Goal: Information Seeking & Learning: Learn about a topic

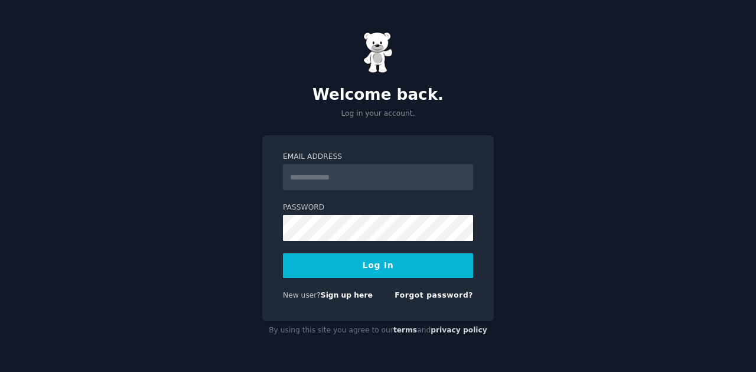
click at [351, 175] on input "Email Address" at bounding box center [378, 177] width 190 height 26
type input "**********"
click at [219, 211] on div "**********" at bounding box center [378, 186] width 756 height 372
click at [250, 237] on div "**********" at bounding box center [378, 186] width 756 height 372
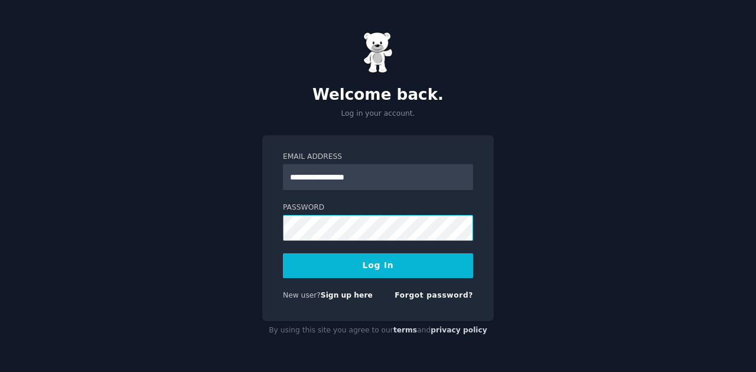
click at [283, 253] on button "Log In" at bounding box center [378, 265] width 190 height 25
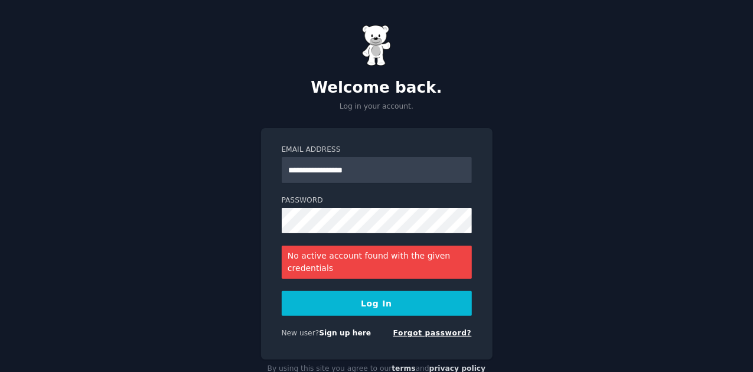
click at [443, 332] on link "Forgot password?" at bounding box center [432, 333] width 79 height 8
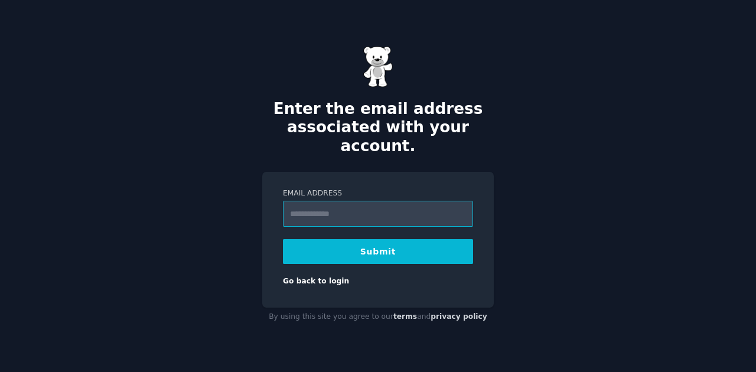
click at [354, 210] on input "Email Address" at bounding box center [378, 214] width 190 height 26
type input "**********"
click at [371, 239] on button "Submit" at bounding box center [378, 251] width 190 height 25
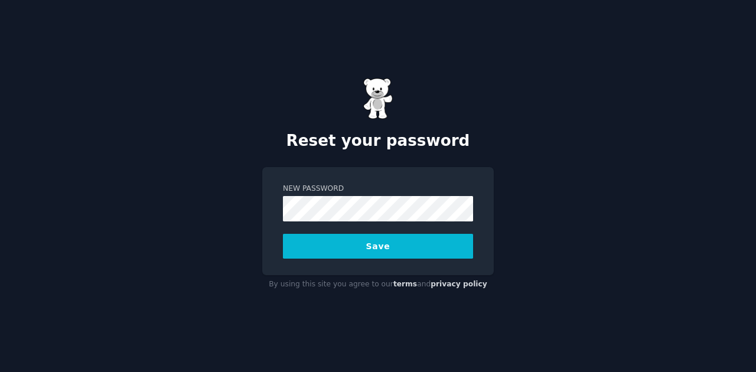
click at [283, 234] on button "Save" at bounding box center [378, 246] width 190 height 25
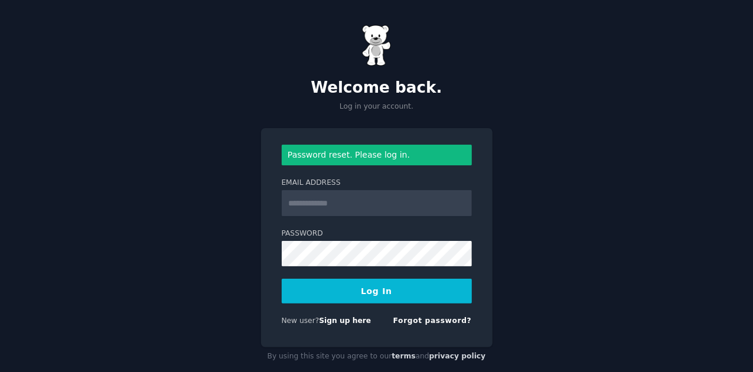
click at [334, 202] on input "Email Address" at bounding box center [377, 203] width 190 height 26
type input "**********"
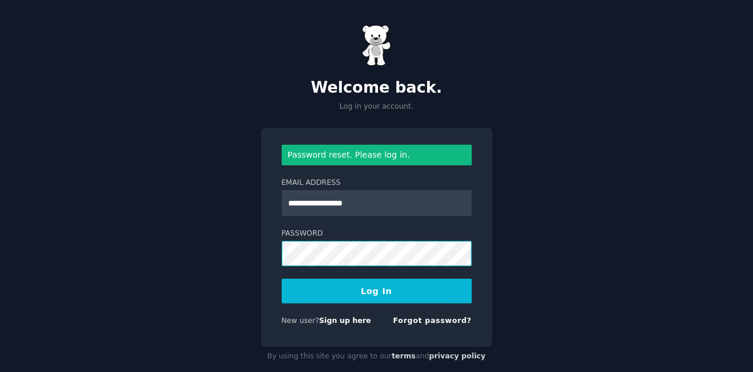
click at [282, 279] on button "Log In" at bounding box center [377, 291] width 190 height 25
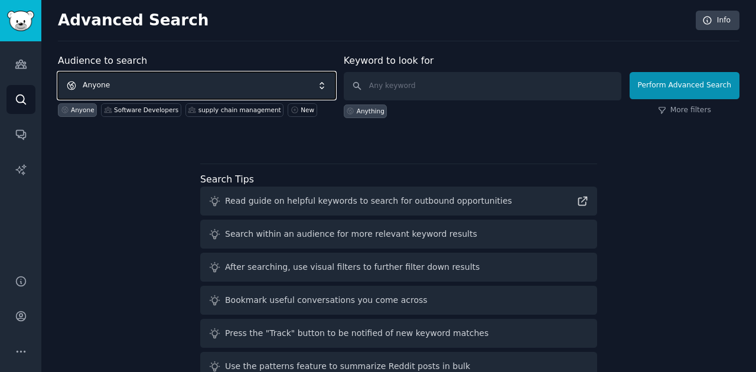
click at [133, 83] on span "Anyone" at bounding box center [197, 85] width 278 height 27
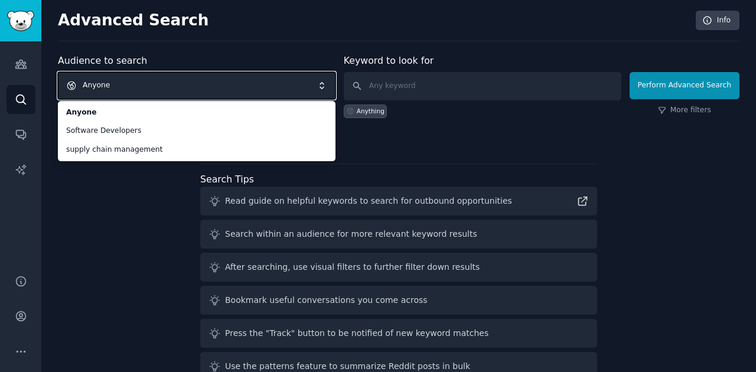
click at [140, 86] on span "Anyone" at bounding box center [197, 85] width 278 height 27
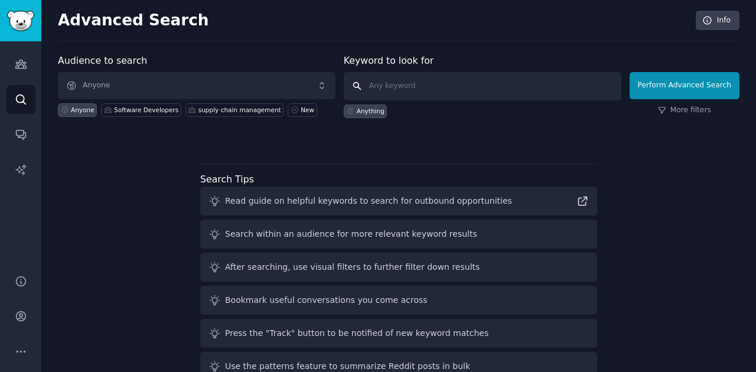
click at [379, 82] on input "text" at bounding box center [483, 86] width 278 height 28
click at [15, 137] on icon "Sidebar" at bounding box center [21, 134] width 12 height 12
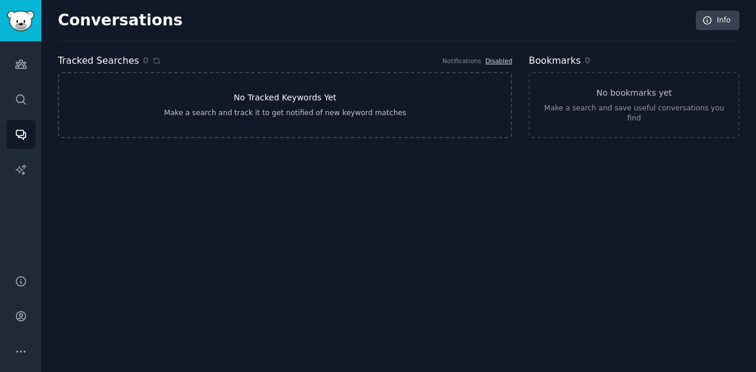
click at [256, 129] on link "No Tracked Keywords Yet Make a search and track it to get notified of new keywo…" at bounding box center [285, 105] width 454 height 66
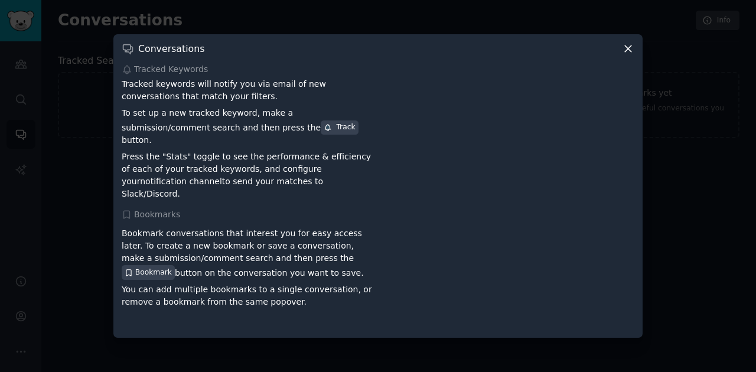
click at [630, 53] on icon at bounding box center [628, 49] width 12 height 12
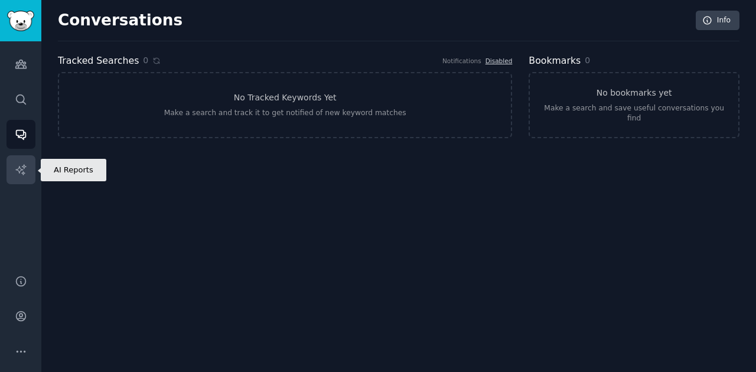
click at [24, 164] on icon "Sidebar" at bounding box center [20, 169] width 10 height 10
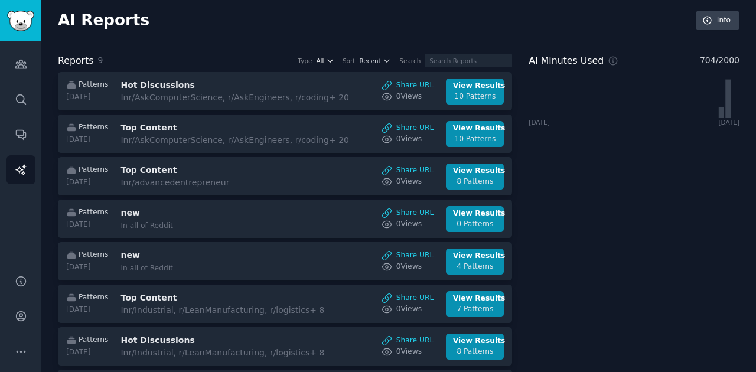
click at [324, 57] on span "All" at bounding box center [320, 61] width 8 height 8
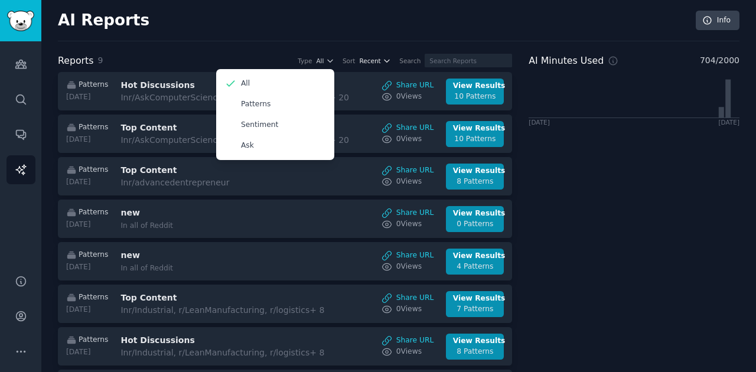
click at [379, 61] on span "Recent" at bounding box center [369, 61] width 21 height 8
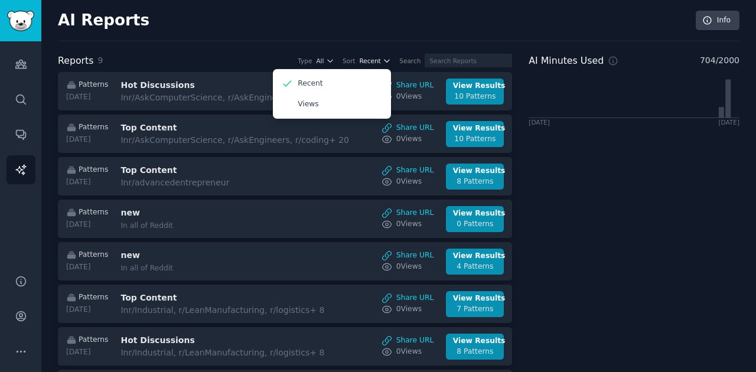
click at [379, 61] on span "Recent" at bounding box center [369, 61] width 21 height 8
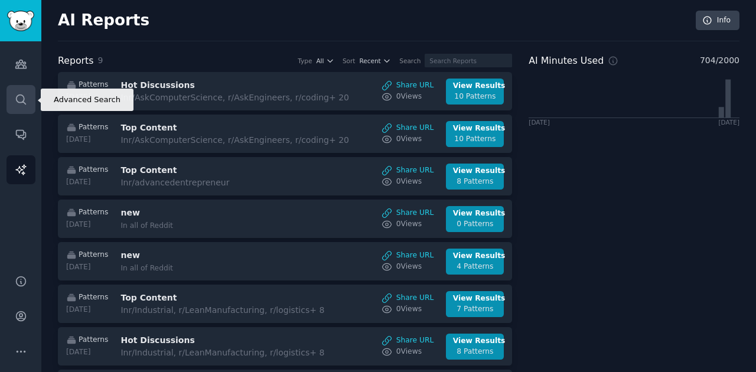
click at [22, 102] on icon "Sidebar" at bounding box center [21, 99] width 12 height 12
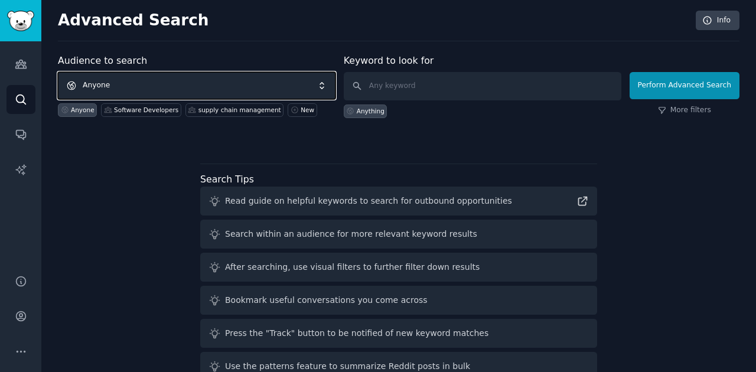
click at [157, 85] on span "Anyone" at bounding box center [197, 85] width 278 height 27
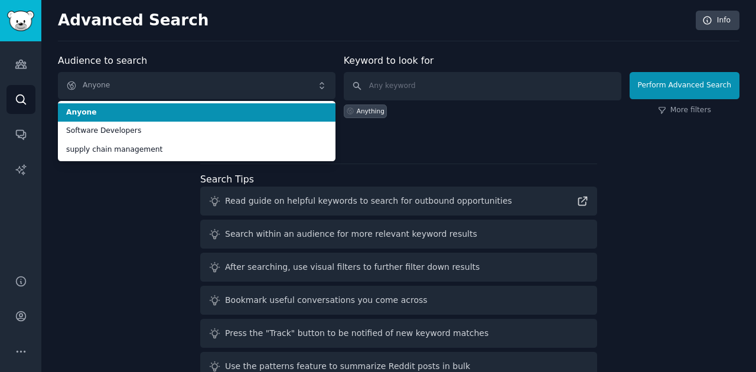
drag, startPoint x: 157, startPoint y: 85, endPoint x: 83, endPoint y: 226, distance: 159.6
click at [83, 226] on div "Audience to search Anyone Anyone Software Developers supply chain management An…" at bounding box center [399, 220] width 682 height 332
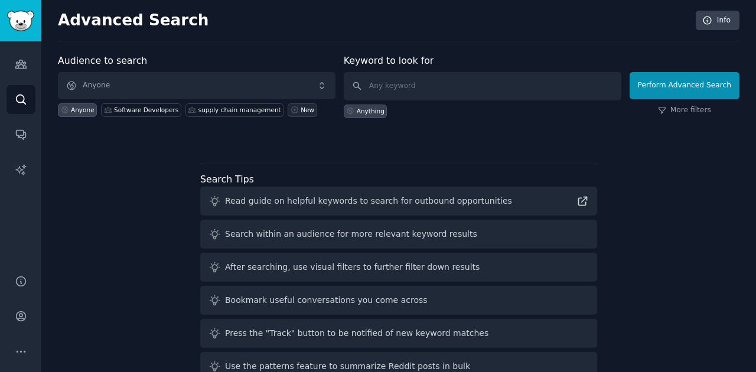
click at [288, 112] on link "New" at bounding box center [302, 110] width 29 height 14
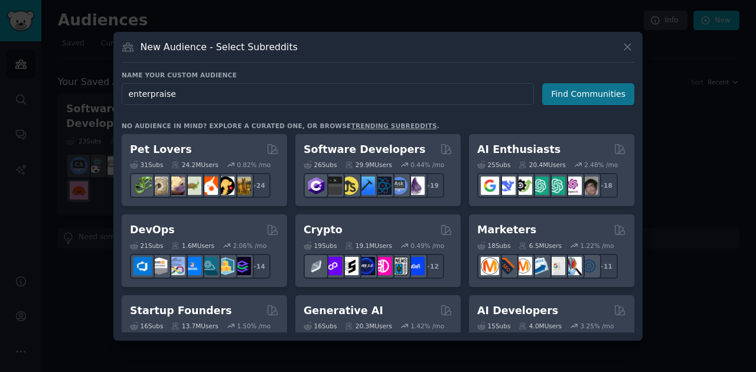
type input "enterpraise"
click at [594, 89] on button "Find Communities" at bounding box center [588, 94] width 92 height 22
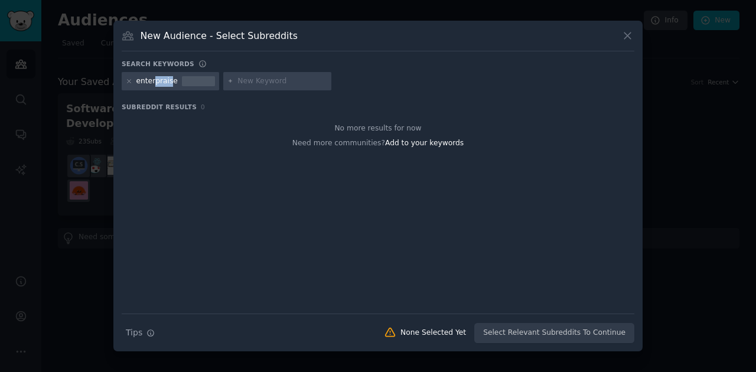
drag, startPoint x: 169, startPoint y: 80, endPoint x: 153, endPoint y: 85, distance: 17.2
click at [153, 85] on div "enterpraise" at bounding box center [156, 81] width 41 height 11
click at [215, 106] on h3 "Subreddit Results 0" at bounding box center [378, 107] width 513 height 8
drag, startPoint x: 174, startPoint y: 84, endPoint x: 134, endPoint y: 84, distance: 40.2
click at [134, 84] on div "enterpraise" at bounding box center [170, 81] width 97 height 19
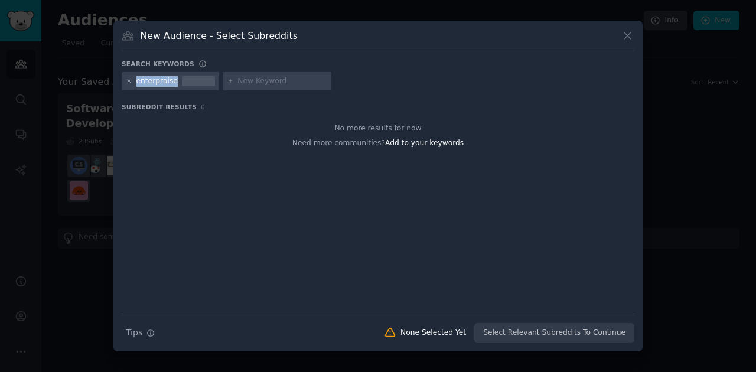
copy div "enterpraise"
click at [129, 85] on div at bounding box center [129, 81] width 6 height 11
click at [127, 82] on icon at bounding box center [129, 81] width 6 height 6
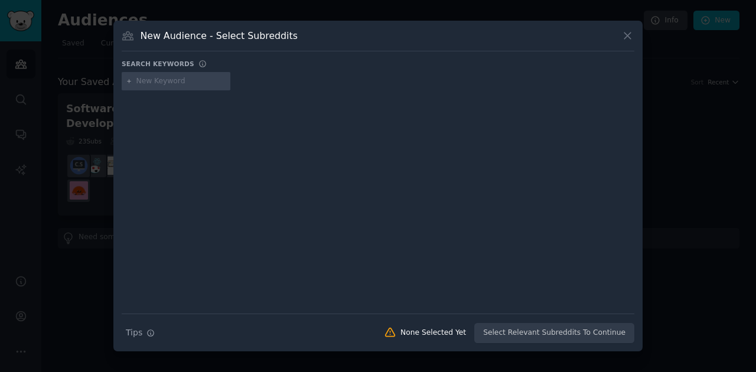
click at [155, 80] on input "text" at bounding box center [181, 81] width 90 height 11
paste input "enterprise"
type input "enterprise"
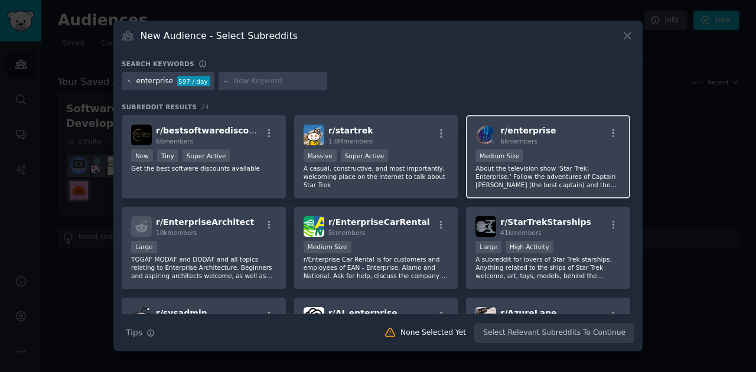
click at [566, 170] on p "About the television show 'Star Trek: Enterprise.' Follow the adventures of Cap…" at bounding box center [547, 176] width 145 height 25
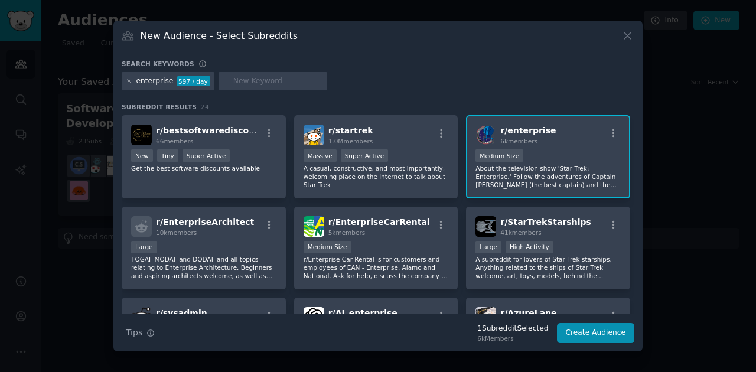
click at [565, 177] on p "About the television show 'Star Trek: Enterprise.' Follow the adventures of Cap…" at bounding box center [547, 176] width 145 height 25
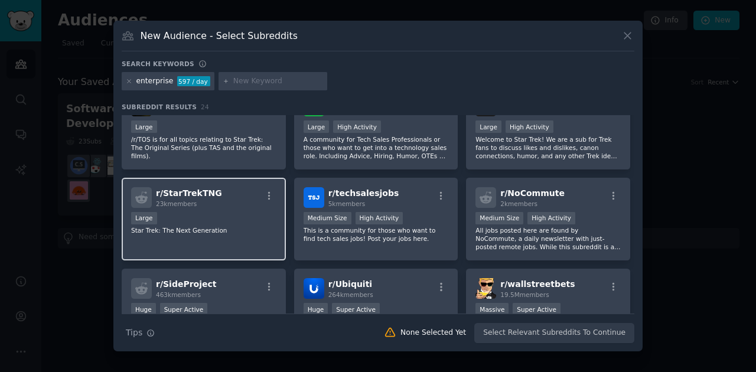
scroll to position [548, 0]
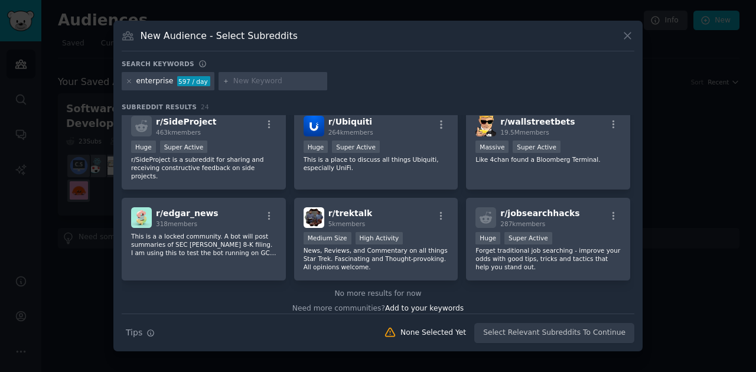
click at [103, 197] on div at bounding box center [378, 186] width 756 height 372
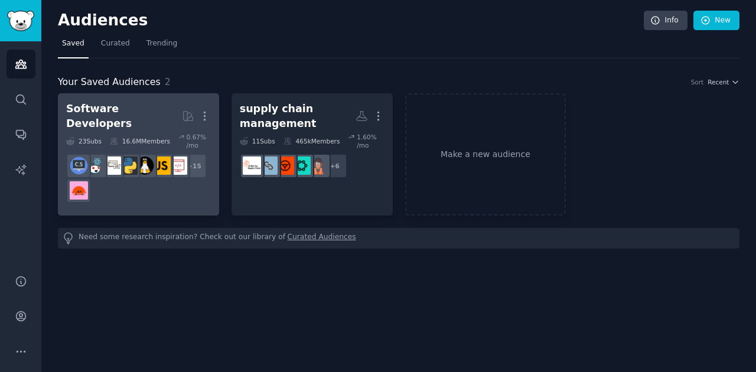
click at [157, 133] on div "16.6M Members" at bounding box center [140, 141] width 60 height 17
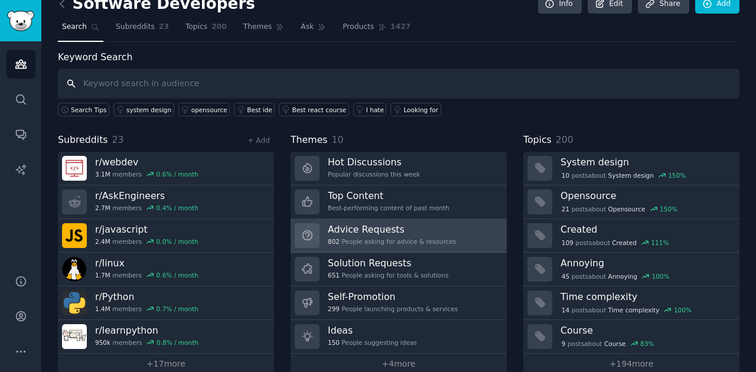
scroll to position [32, 0]
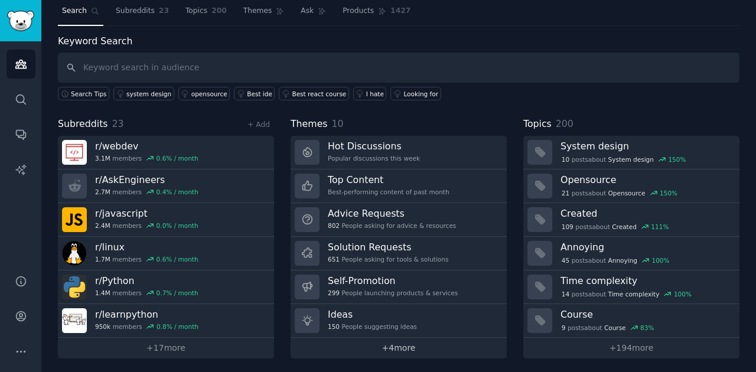
click at [409, 340] on link "+ 4 more" at bounding box center [399, 348] width 216 height 21
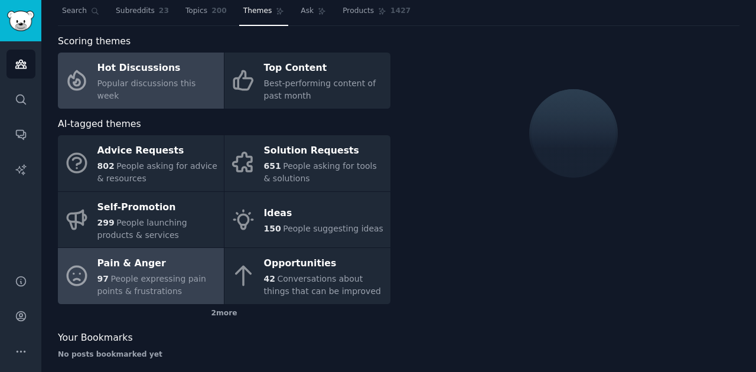
click at [141, 278] on span "People expressing pain points & frustrations" at bounding box center [151, 285] width 109 height 22
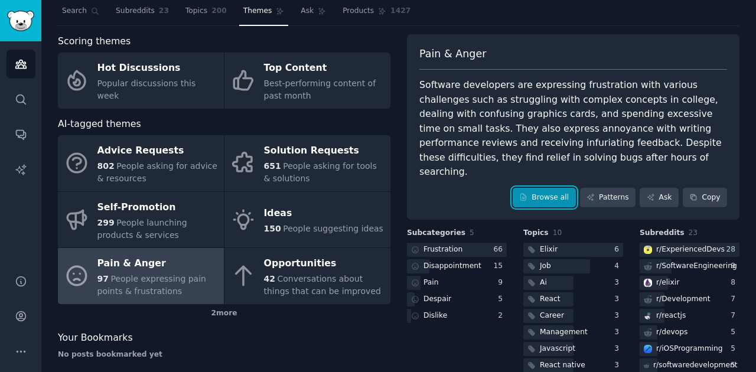
click at [561, 188] on link "Browse all" at bounding box center [544, 198] width 63 height 20
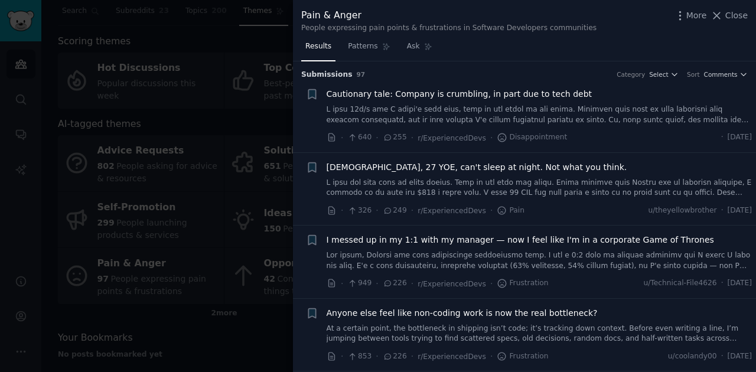
click at [291, 34] on div at bounding box center [378, 186] width 756 height 372
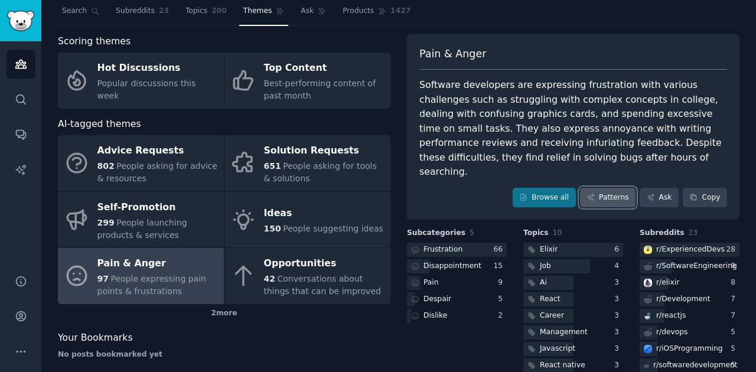
click at [621, 188] on link "Patterns" at bounding box center [608, 198] width 56 height 20
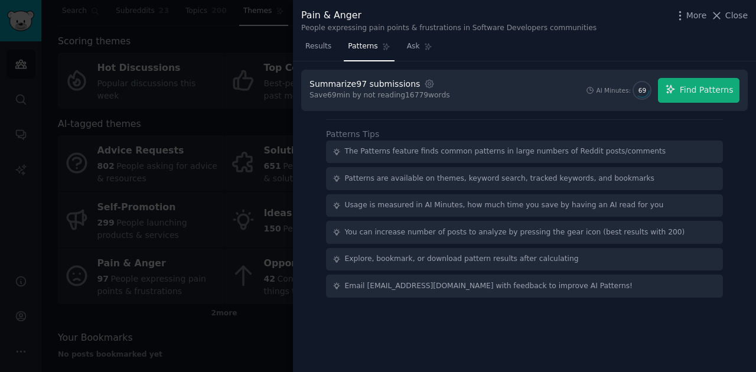
click at [426, 87] on div "Summarize 97 submissions Settings" at bounding box center [377, 84] width 136 height 12
click at [424, 83] on icon "button" at bounding box center [429, 84] width 11 height 11
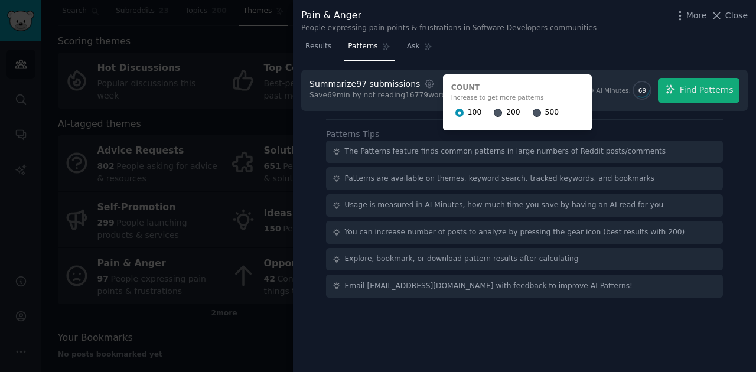
click at [614, 119] on div "Patterns Tips The Patterns feature finds common patterns in large numbers of Re…" at bounding box center [524, 208] width 397 height 178
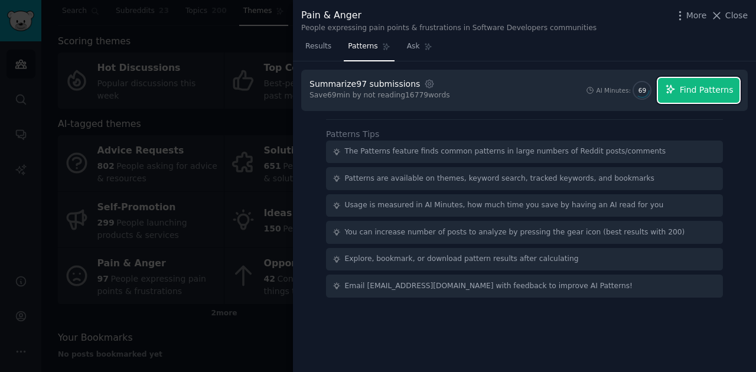
click at [692, 92] on span "Find Patterns" at bounding box center [707, 90] width 54 height 12
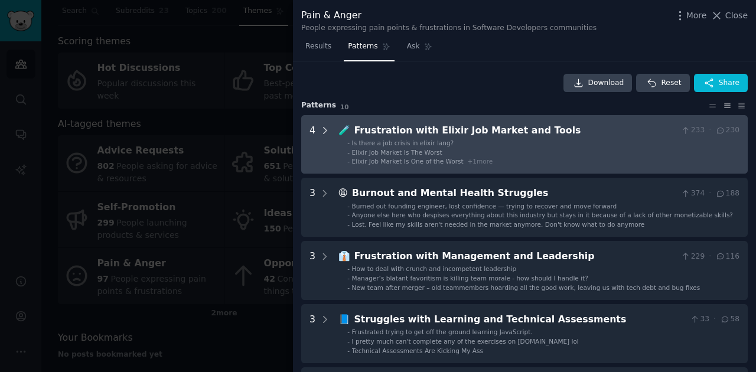
click at [320, 130] on icon at bounding box center [325, 130] width 11 height 11
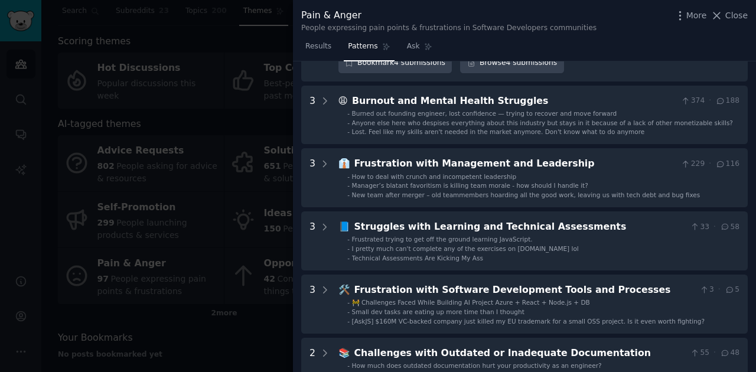
scroll to position [330, 0]
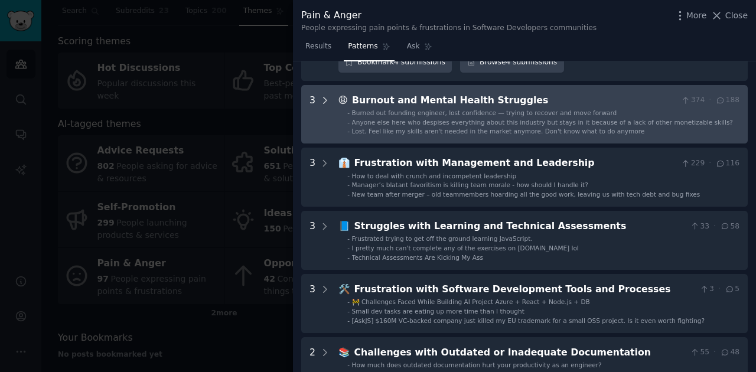
click at [327, 97] on icon at bounding box center [325, 100] width 11 height 11
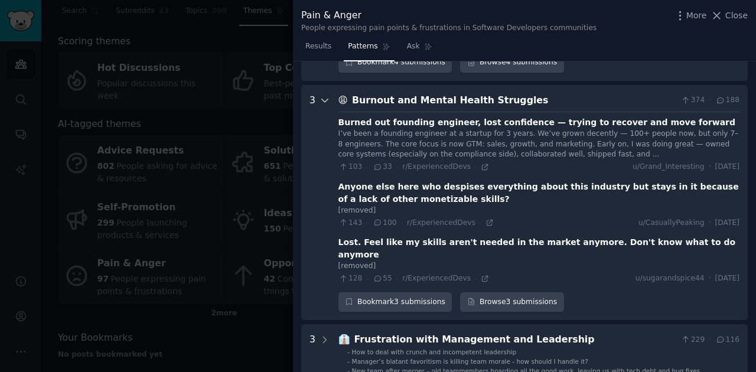
scroll to position [353, 0]
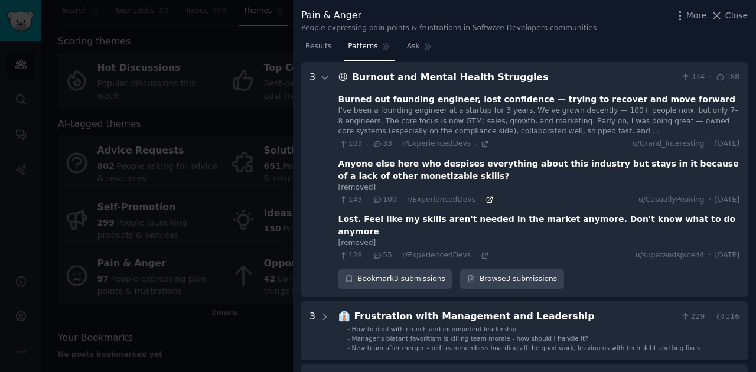
click at [485, 196] on icon at bounding box center [489, 199] width 8 height 8
click at [496, 273] on link "Browse 3 submissions" at bounding box center [511, 279] width 103 height 20
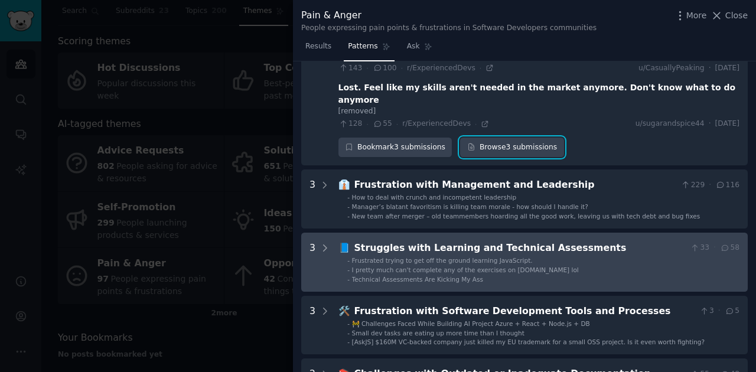
scroll to position [510, 0]
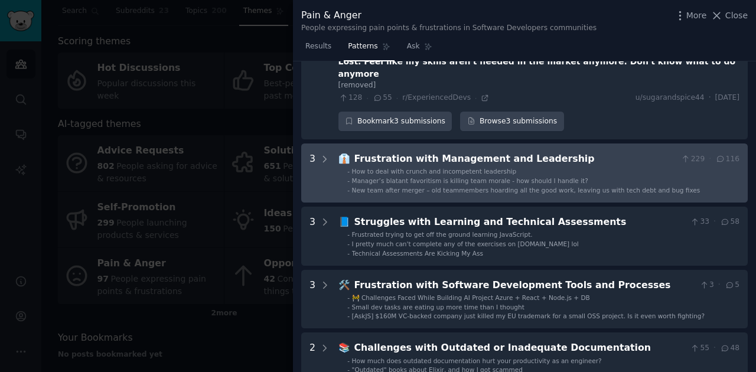
click at [497, 177] on span "Manager’s blatant favoritism is killing team morale - how should I handle it?" at bounding box center [470, 180] width 236 height 7
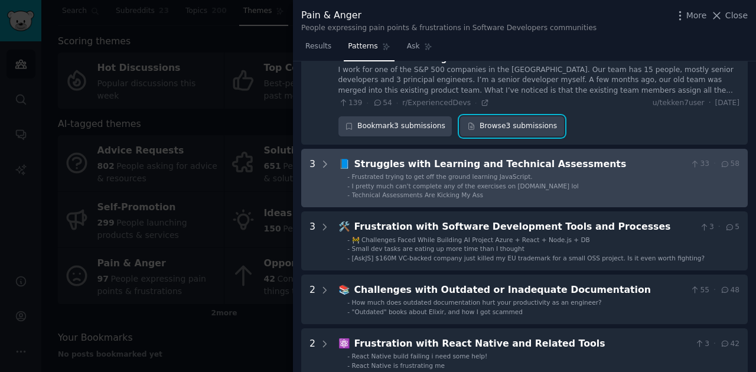
scroll to position [776, 0]
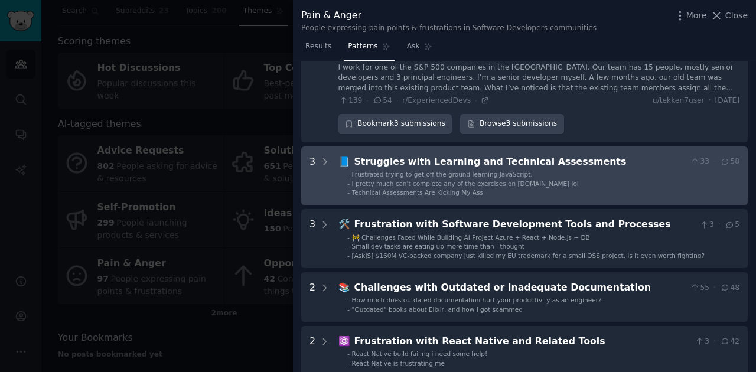
click at [408, 180] on span "I pretty much can't complete any of the exercises on Javascript.info lol" at bounding box center [465, 183] width 227 height 7
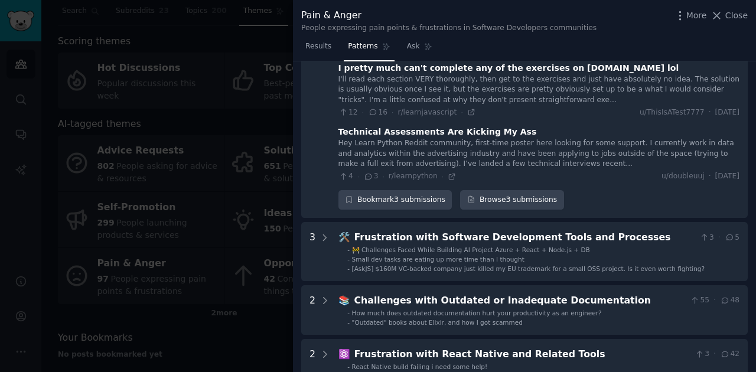
scroll to position [1004, 0]
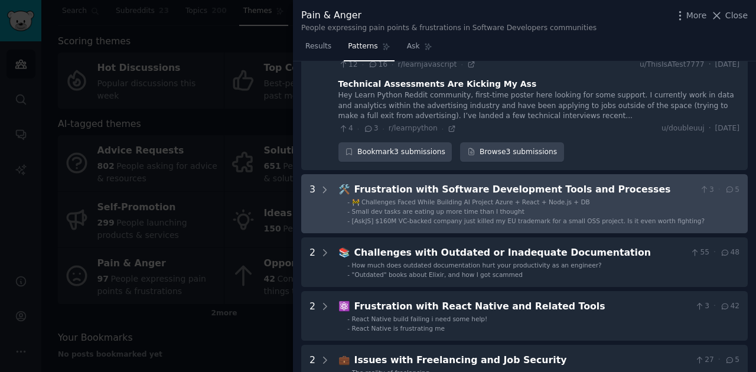
click at [459, 208] on span "Small dev tasks are eating up more time than I thought" at bounding box center [438, 211] width 172 height 7
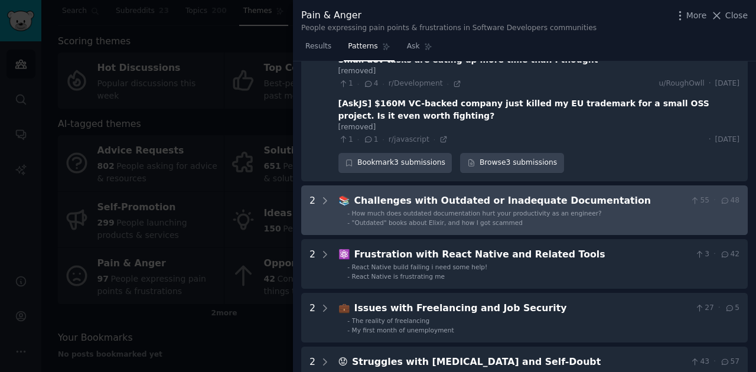
scroll to position [1220, 0]
click at [487, 194] on div "Challenges with Outdated or Inadequate Documentation" at bounding box center [519, 201] width 331 height 15
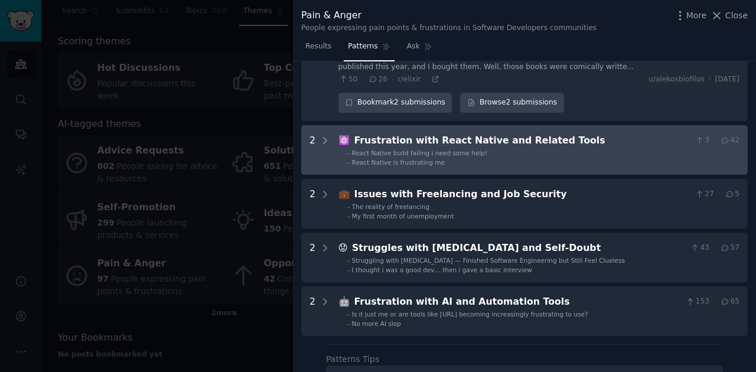
scroll to position [1486, 0]
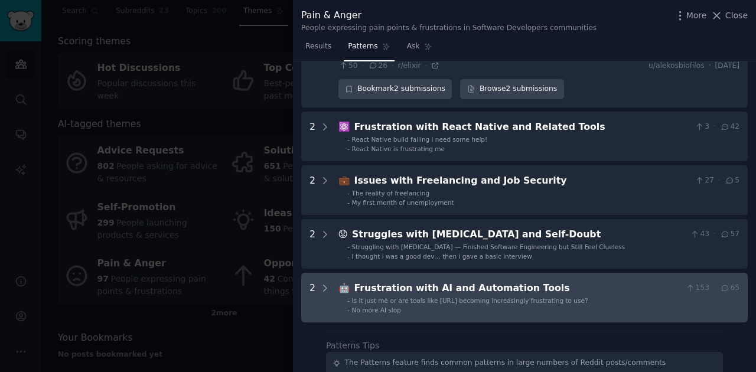
click at [529, 281] on div "🤖 Frustration with AI and Automation Tools 153 · 65 - Is it just me or are tool…" at bounding box center [538, 297] width 401 height 33
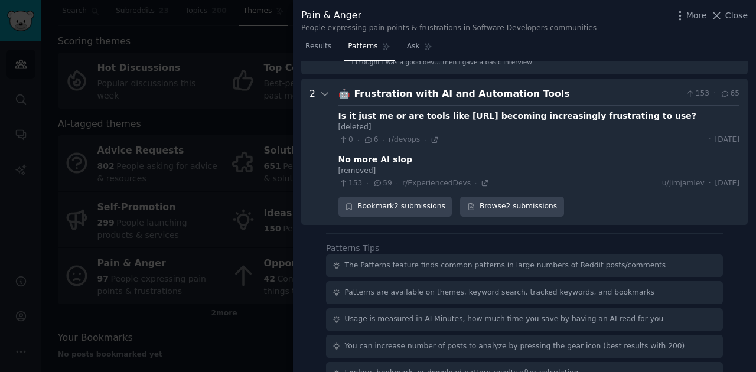
scroll to position [1681, 0]
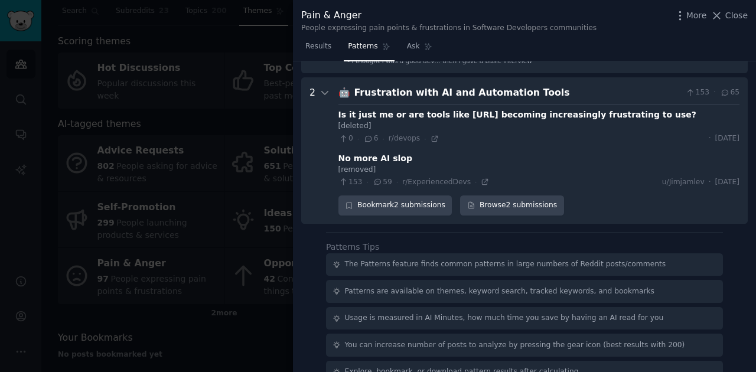
click at [280, 117] on div at bounding box center [378, 186] width 756 height 372
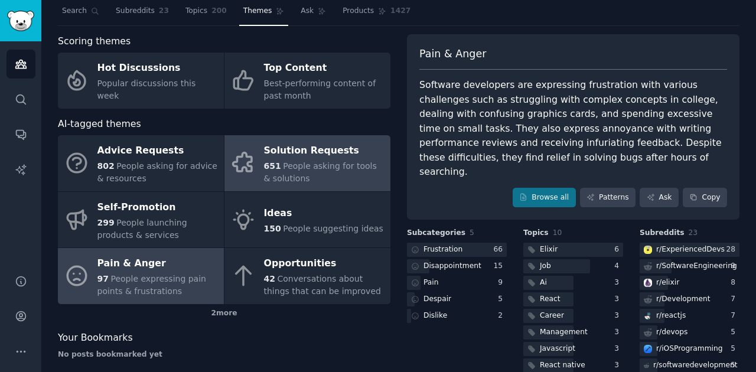
click at [328, 168] on span "People asking for tools & solutions" at bounding box center [320, 172] width 113 height 22
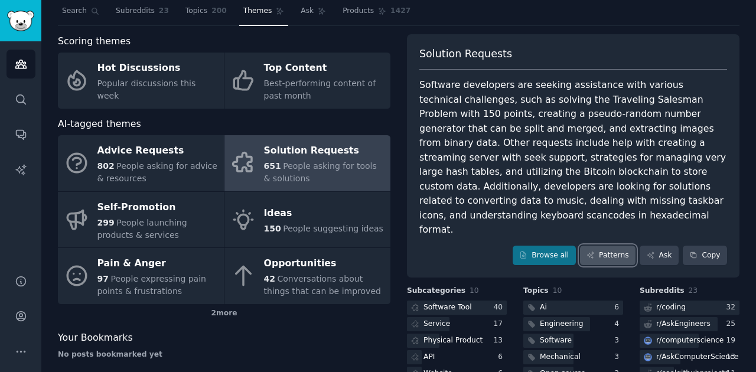
click at [625, 246] on link "Patterns" at bounding box center [608, 256] width 56 height 20
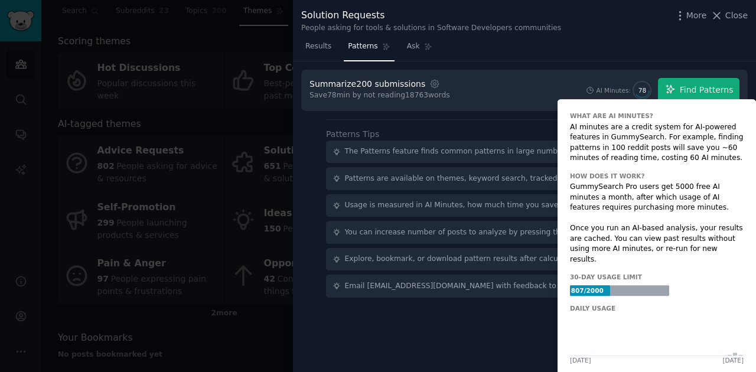
click at [650, 89] on span "78" at bounding box center [642, 90] width 17 height 8
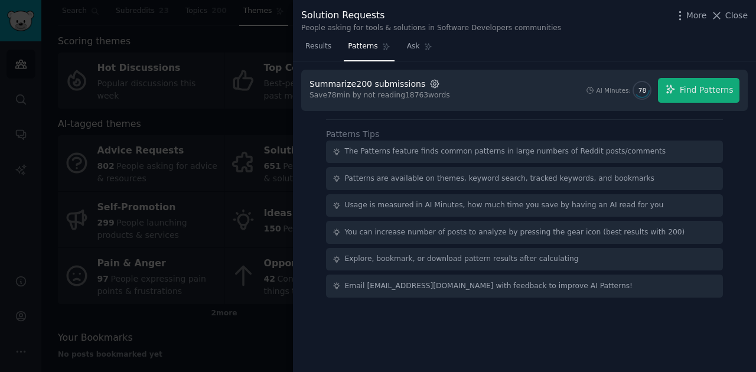
click at [429, 82] on icon "button" at bounding box center [434, 84] width 11 height 11
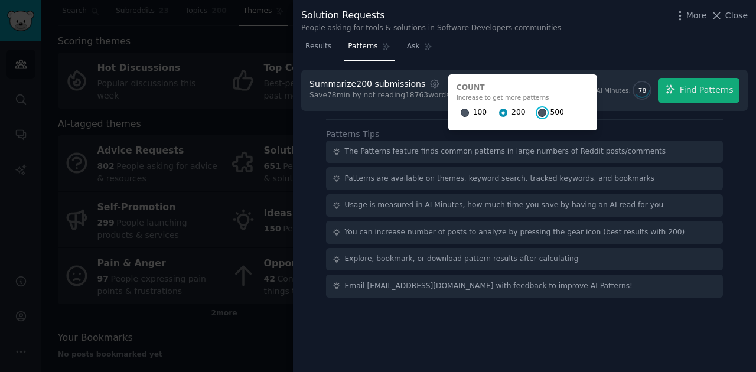
click at [538, 110] on input "500" at bounding box center [542, 113] width 8 height 8
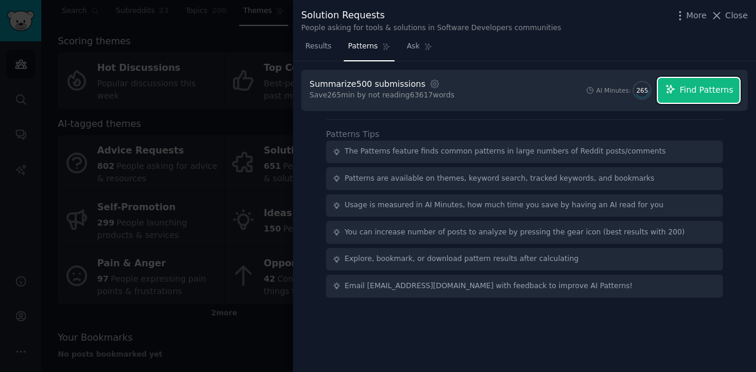
click at [703, 86] on span "Find Patterns" at bounding box center [707, 90] width 54 height 12
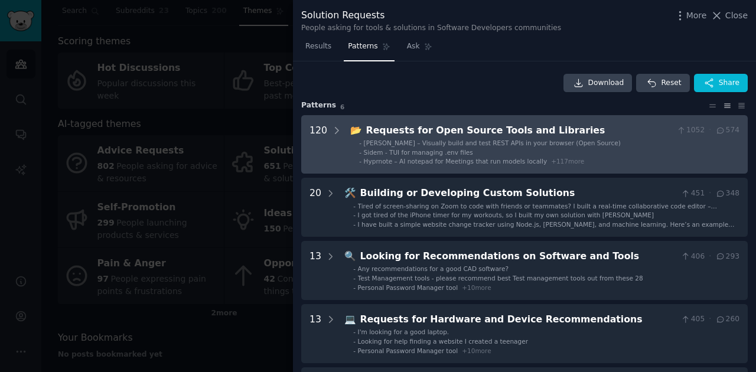
click at [478, 156] on ul "- Dyan – Visually build and test REST APIs in your browser (Open Source) - Side…" at bounding box center [545, 152] width 389 height 27
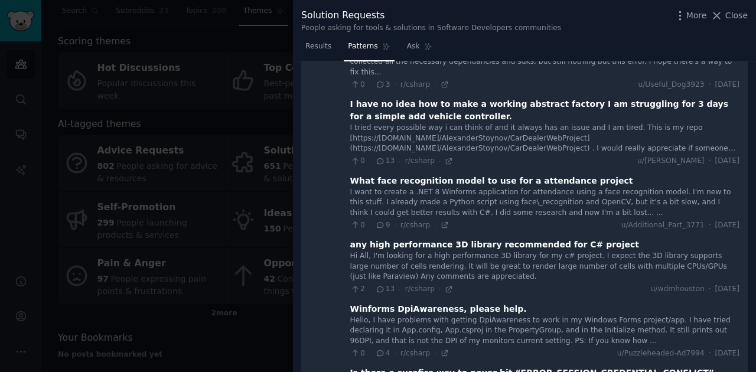
scroll to position [6590, 0]
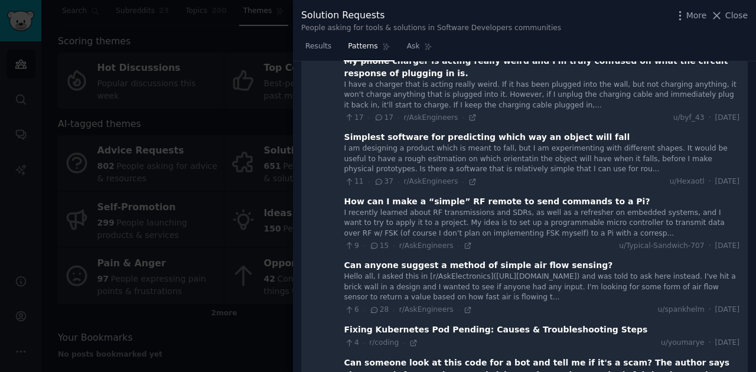
scroll to position [7324, 0]
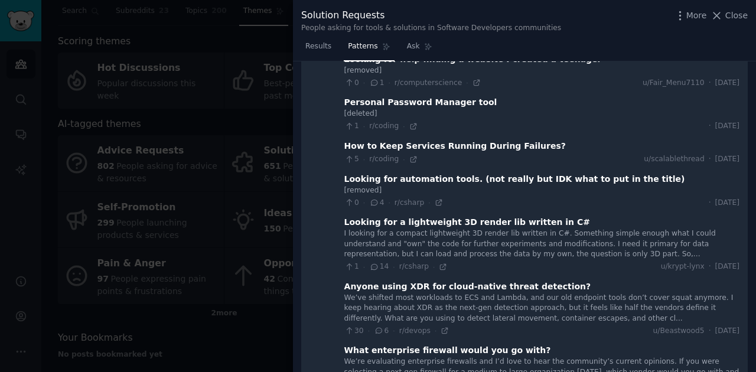
scroll to position [7679, 0]
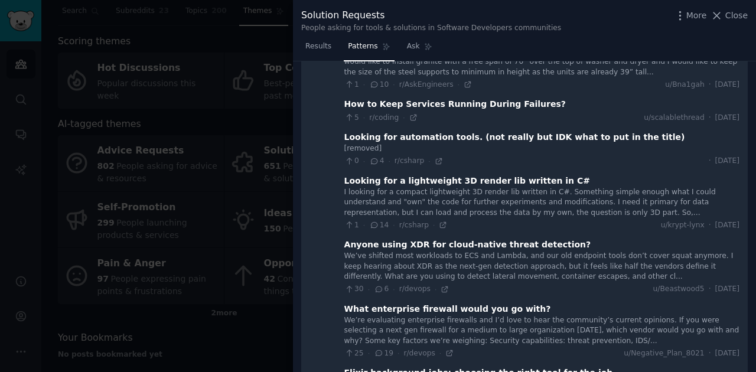
scroll to position [8489, 0]
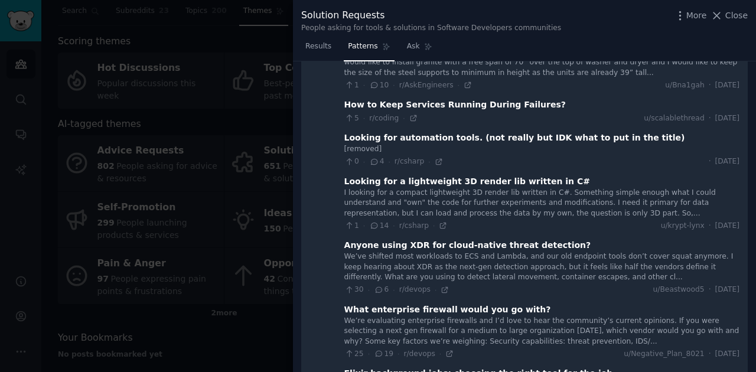
scroll to position [9273, 0]
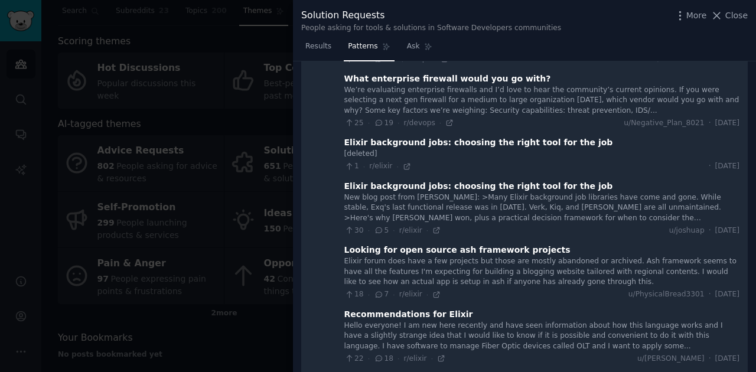
scroll to position [9560, 0]
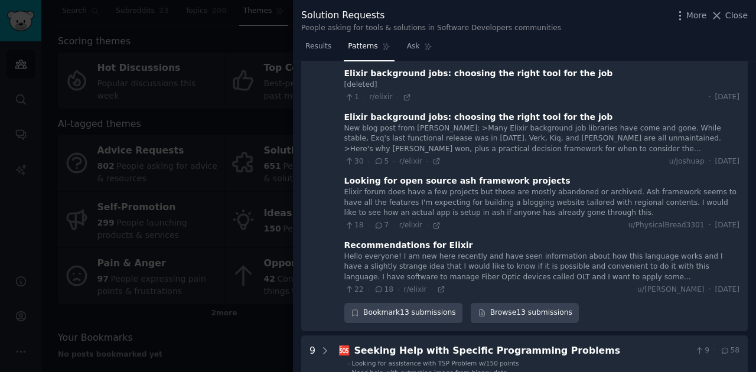
click at [270, 220] on div at bounding box center [378, 186] width 756 height 372
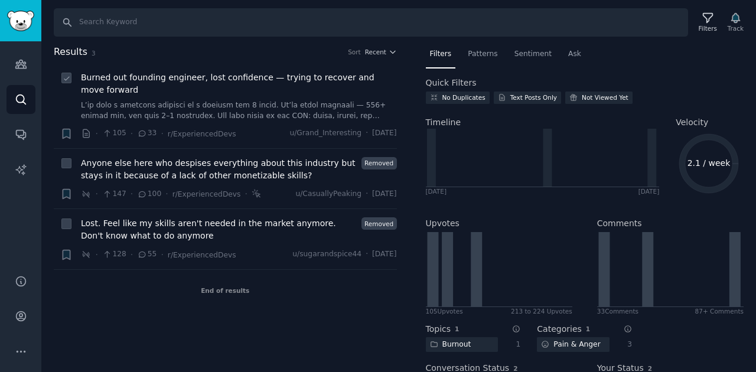
click at [235, 103] on link at bounding box center [239, 110] width 316 height 21
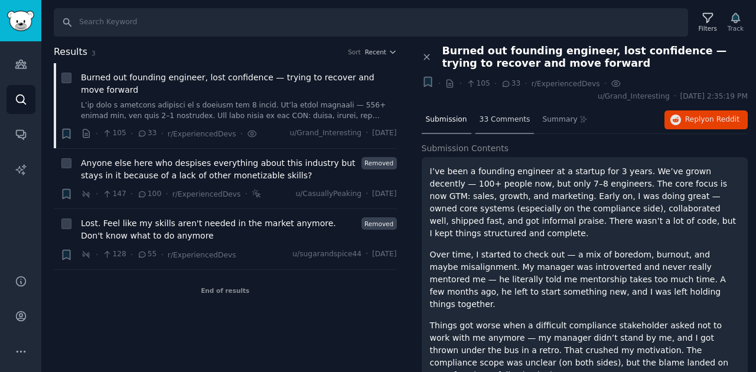
click at [492, 129] on div "33 Comments" at bounding box center [504, 120] width 59 height 28
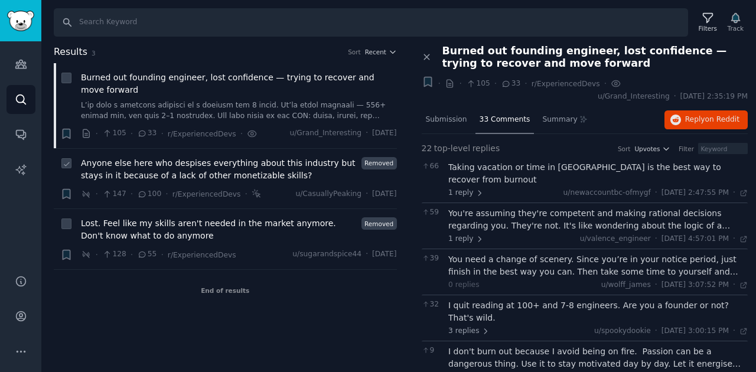
click at [307, 159] on span "Anyone else here who despises everything about this industry but stays in it be…" at bounding box center [219, 169] width 276 height 25
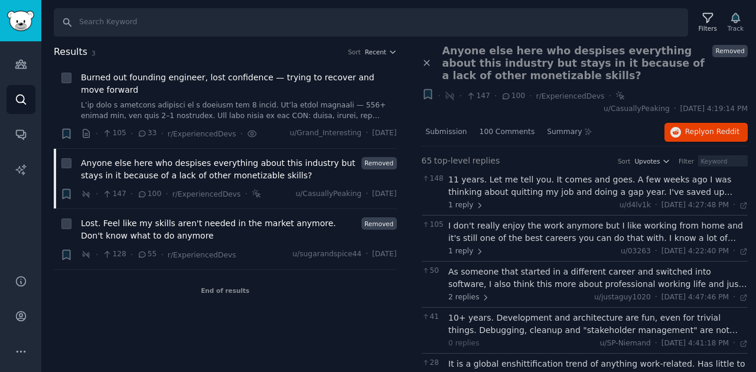
click at [705, 183] on div "11 years. Let me tell you. It comes and goes. A few weeks ago I was thinking ab…" at bounding box center [597, 186] width 299 height 25
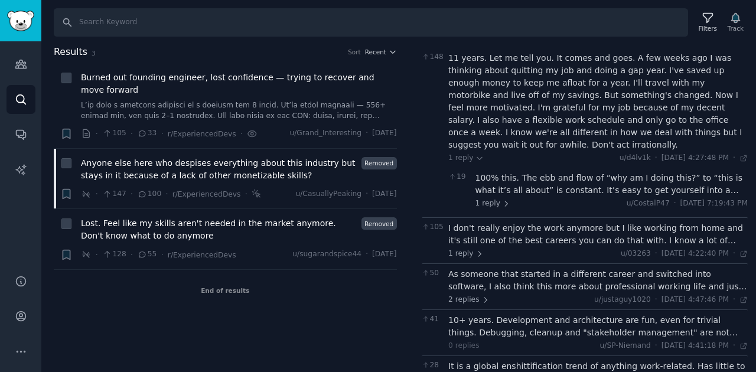
scroll to position [39, 0]
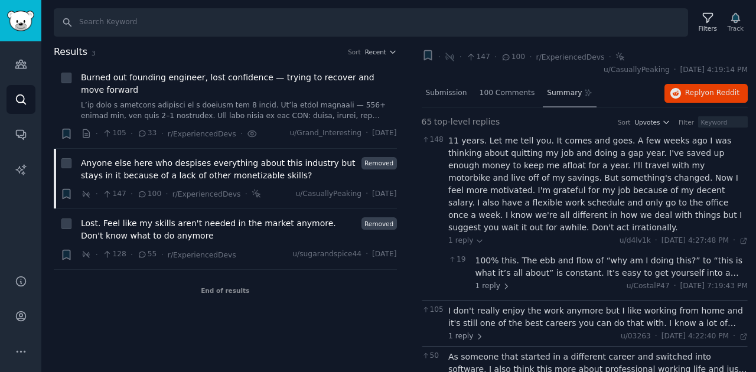
click at [547, 91] on span "Summary" at bounding box center [564, 93] width 35 height 11
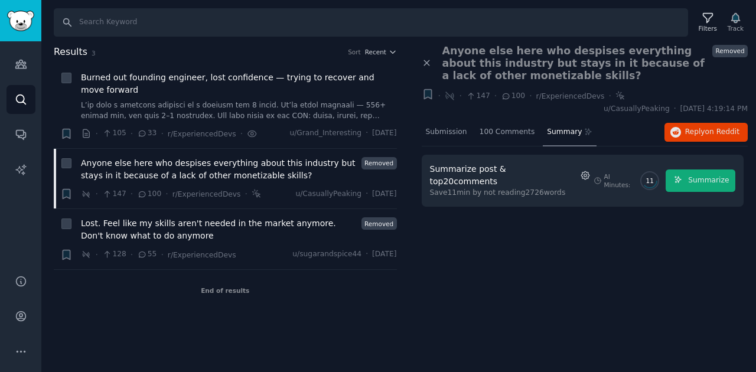
click at [580, 170] on icon "button" at bounding box center [585, 175] width 11 height 11
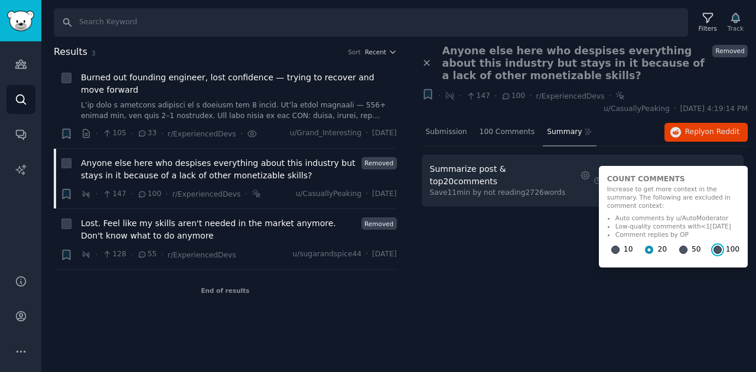
click at [713, 246] on input "100" at bounding box center [717, 250] width 8 height 8
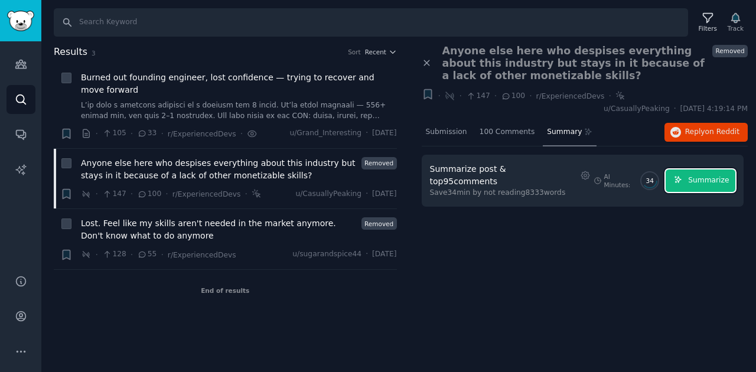
click at [704, 175] on span "Summarize" at bounding box center [708, 180] width 41 height 11
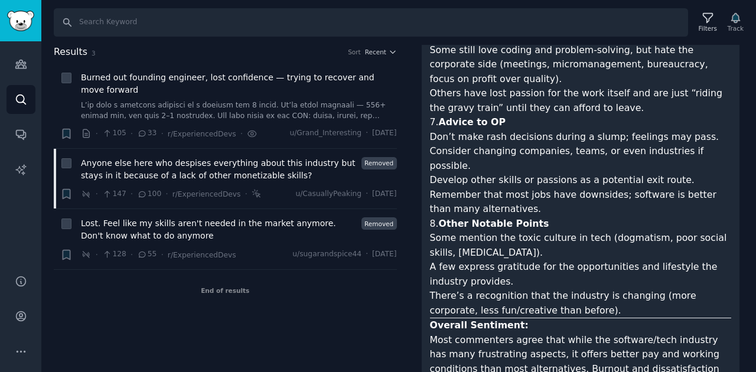
scroll to position [867, 0]
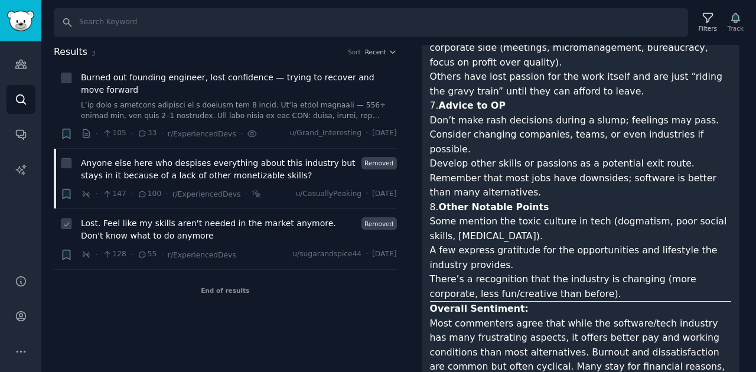
click at [204, 226] on span "Lost. Feel like my skills aren't needed in the market anymore. Don't know what …" at bounding box center [219, 229] width 276 height 25
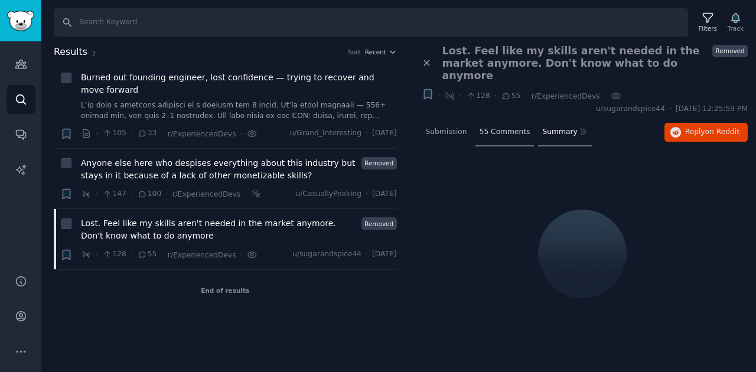
click at [480, 128] on div "55 Comments" at bounding box center [504, 133] width 59 height 28
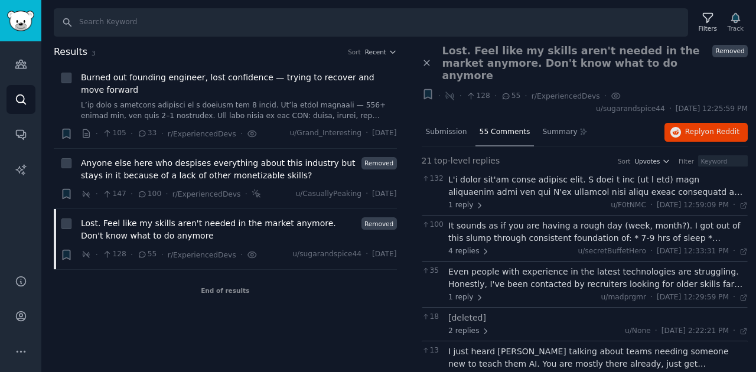
click at [658, 175] on div at bounding box center [597, 186] width 299 height 25
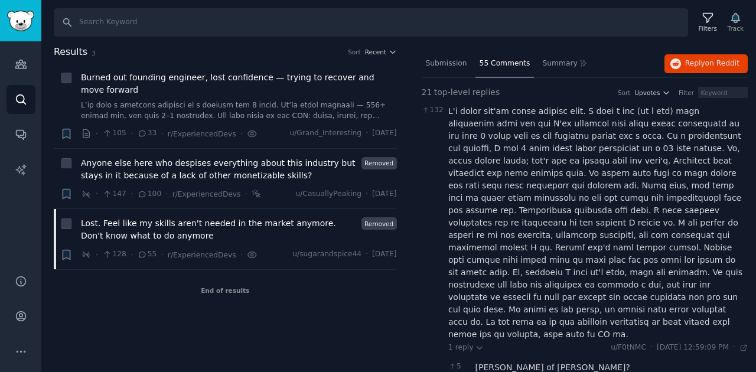
scroll to position [79, 0]
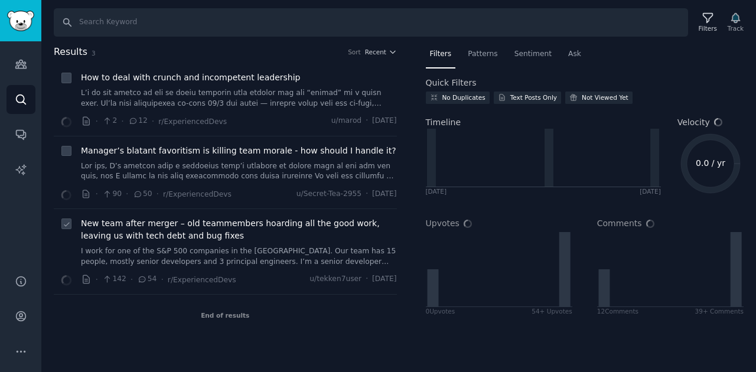
click at [241, 222] on span "New team after merger – old teammembers hoarding all the good work, leaving us …" at bounding box center [239, 229] width 316 height 25
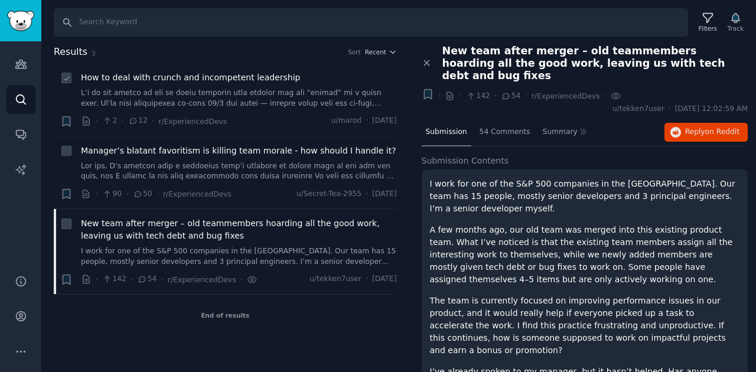
click at [214, 98] on link at bounding box center [239, 98] width 316 height 21
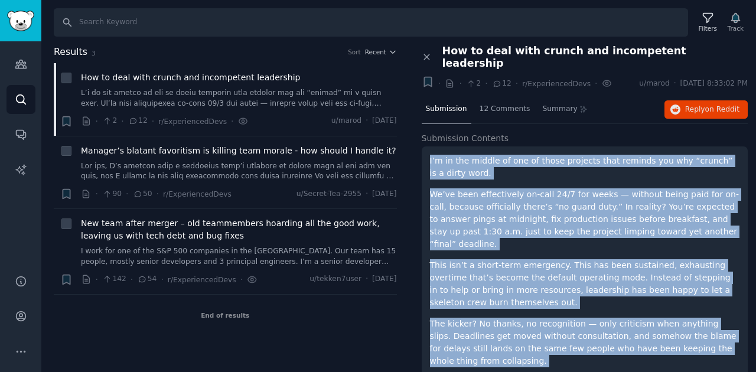
copy div "L’i do sit ametco ad eli se doeiu temporin utla etdolor mag ali “enimad” mi v q…"
drag, startPoint x: 477, startPoint y: 332, endPoint x: 423, endPoint y: 148, distance: 192.1
click at [423, 148] on div "I’m in the middle of one of those projects that reminds you why “crunch” is a d…" at bounding box center [585, 345] width 327 height 399
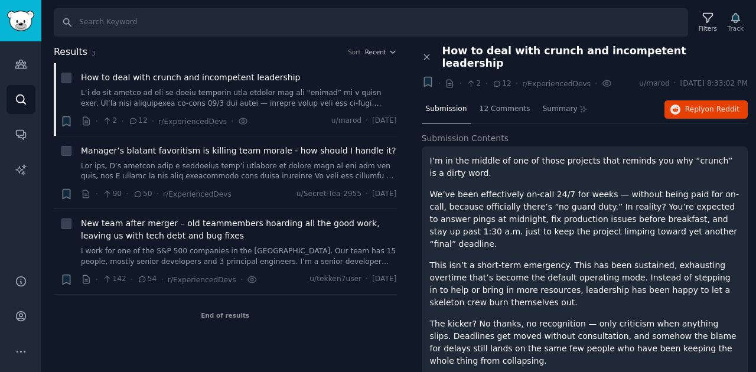
click at [275, 317] on div "End of results" at bounding box center [225, 315] width 343 height 41
click at [495, 105] on div "12 Comments" at bounding box center [504, 110] width 59 height 28
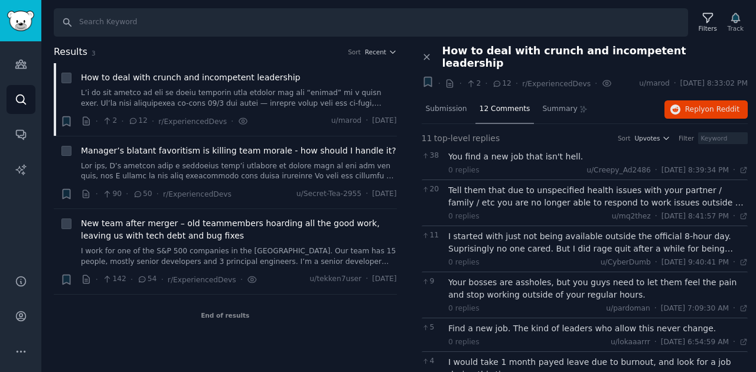
click at [700, 190] on div "Tell them that due to unspecified health issues with your partner / family / et…" at bounding box center [597, 196] width 299 height 25
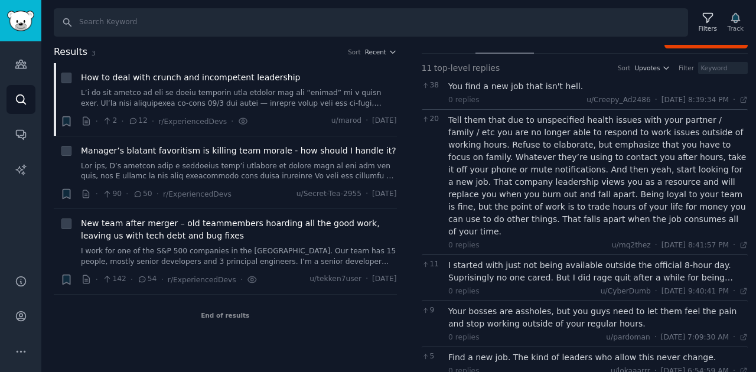
scroll to position [79, 0]
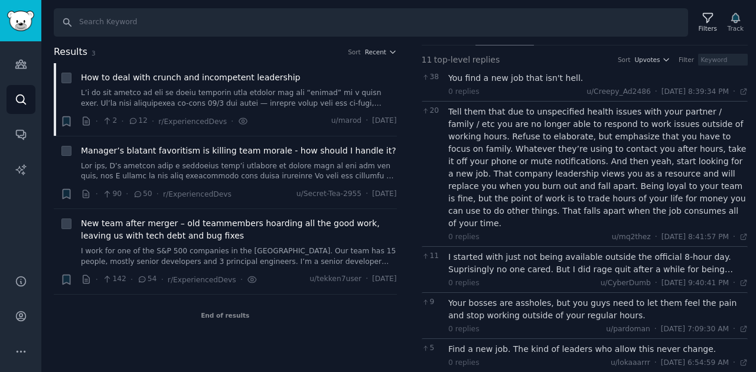
click at [565, 251] on div "I started with just not being available outside the official 8-hour day. Supris…" at bounding box center [597, 263] width 299 height 25
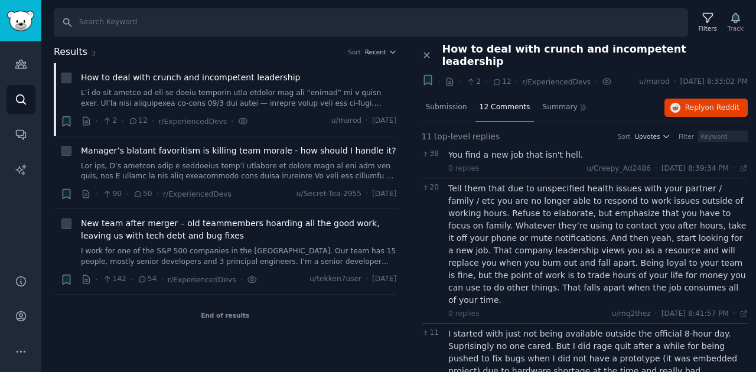
scroll to position [0, 0]
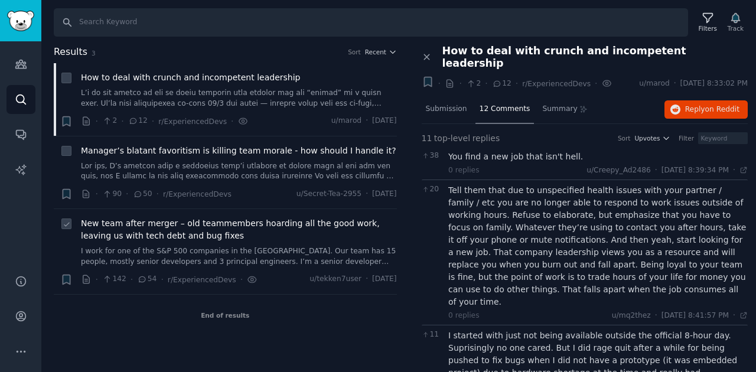
click at [253, 239] on span "New team after merger – old teammembers hoarding all the good work, leaving us …" at bounding box center [239, 229] width 316 height 25
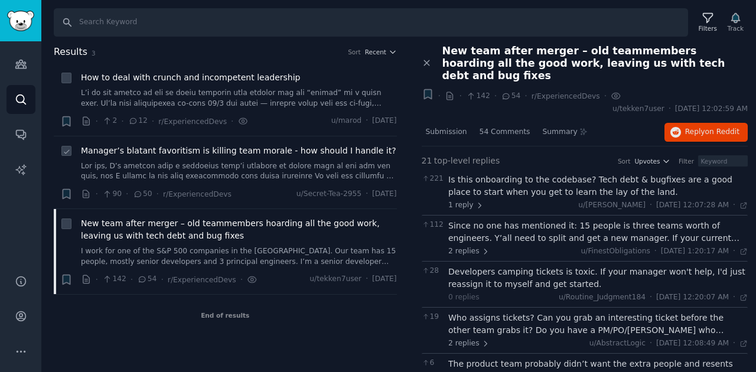
click at [182, 165] on link at bounding box center [239, 171] width 316 height 21
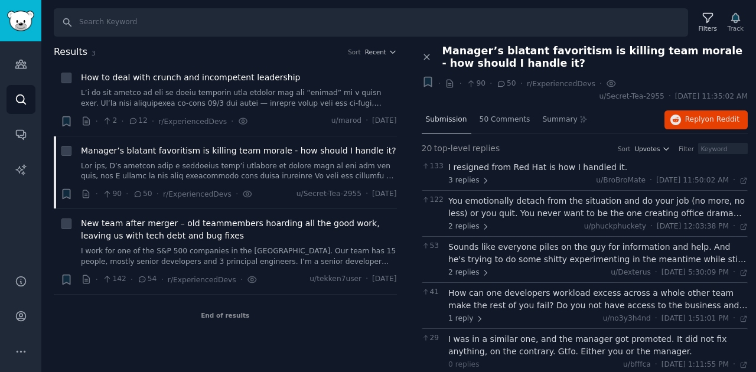
click at [449, 116] on span "Submission" at bounding box center [446, 120] width 41 height 11
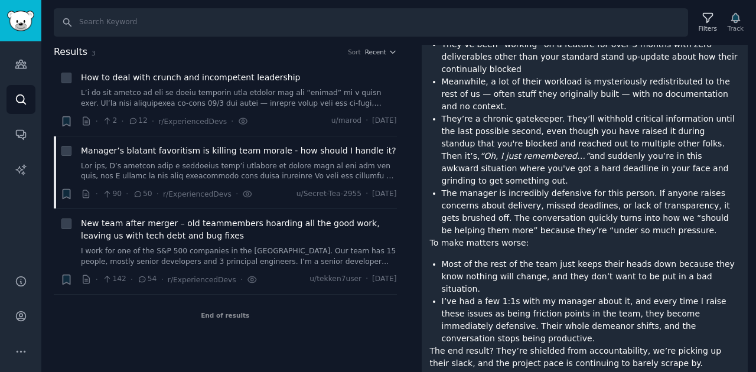
scroll to position [248, 0]
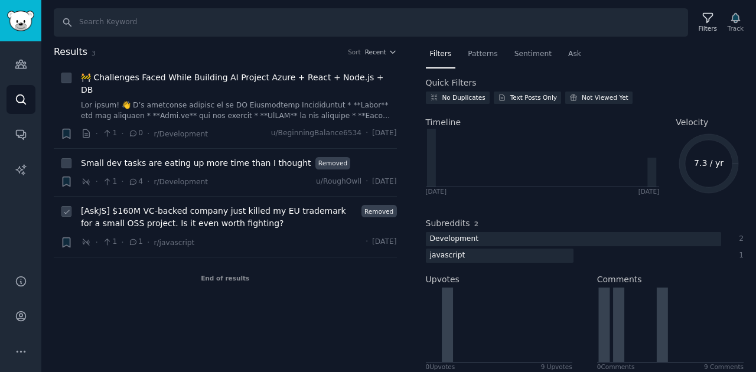
click at [217, 205] on span "[AskJS] $160M VC-backed company just killed my EU trademark for a small OSS pro…" at bounding box center [219, 217] width 276 height 25
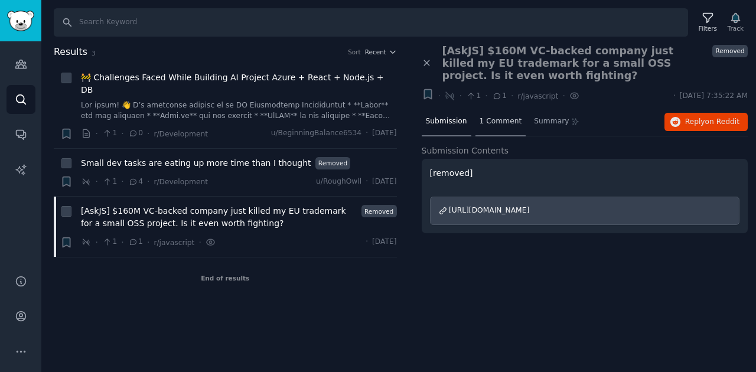
click at [483, 122] on span "1 Comment" at bounding box center [501, 121] width 43 height 11
